Goal: Navigation & Orientation: Find specific page/section

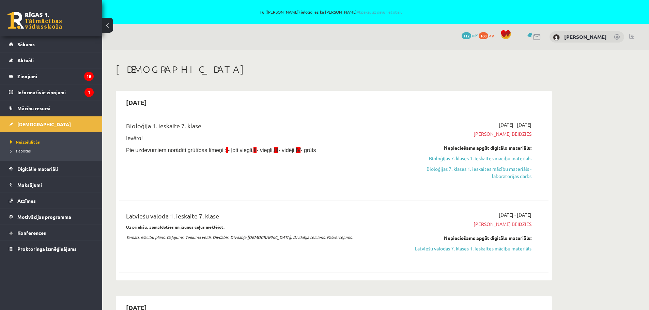
scroll to position [34, 0]
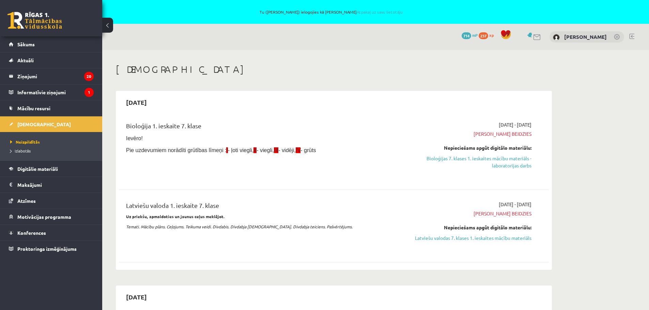
scroll to position [33, 0]
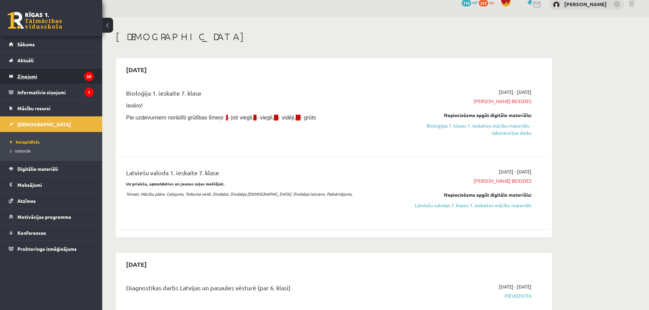
click at [23, 75] on legend "Ziņojumi 20" at bounding box center [55, 76] width 76 height 16
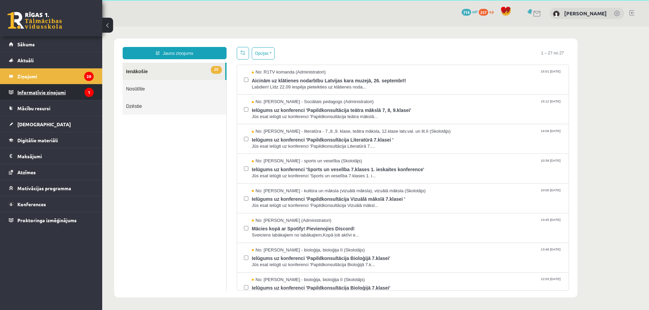
click at [43, 93] on legend "Informatīvie ziņojumi 1" at bounding box center [55, 93] width 76 height 16
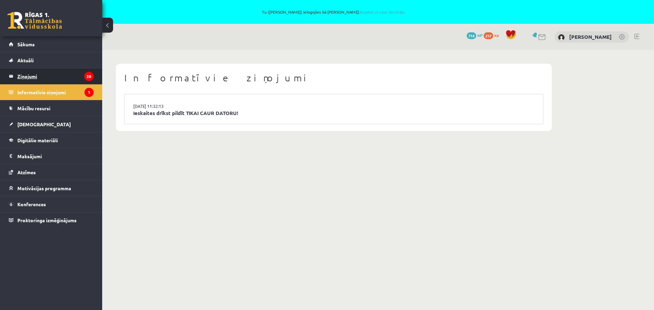
click at [25, 78] on legend "Ziņojumi 20" at bounding box center [55, 76] width 76 height 16
